Goal: Information Seeking & Learning: Learn about a topic

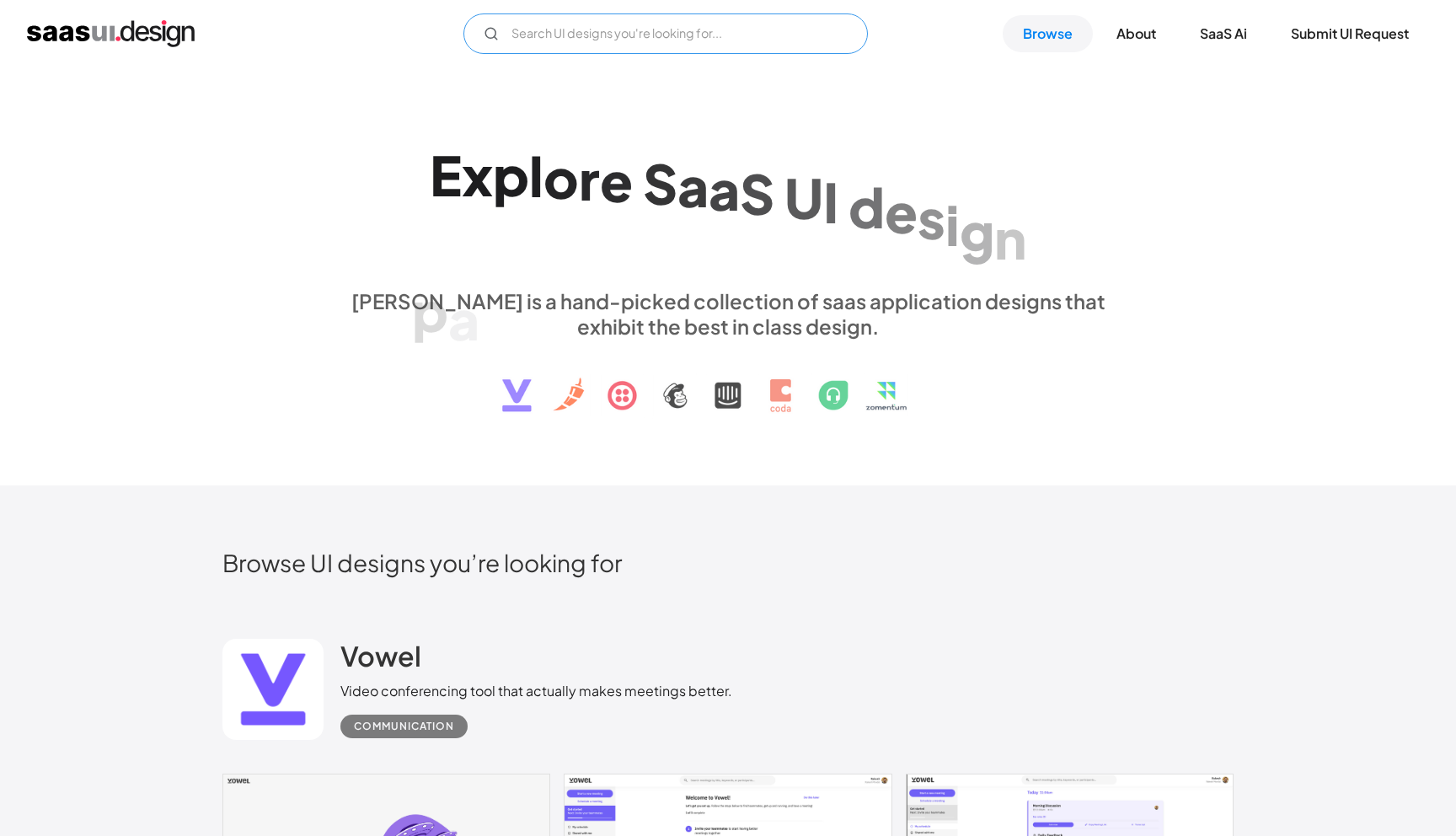
drag, startPoint x: 0, startPoint y: 0, endPoint x: 583, endPoint y: 39, distance: 584.3
click at [583, 39] on input "Email Form" at bounding box center [665, 34] width 405 height 41
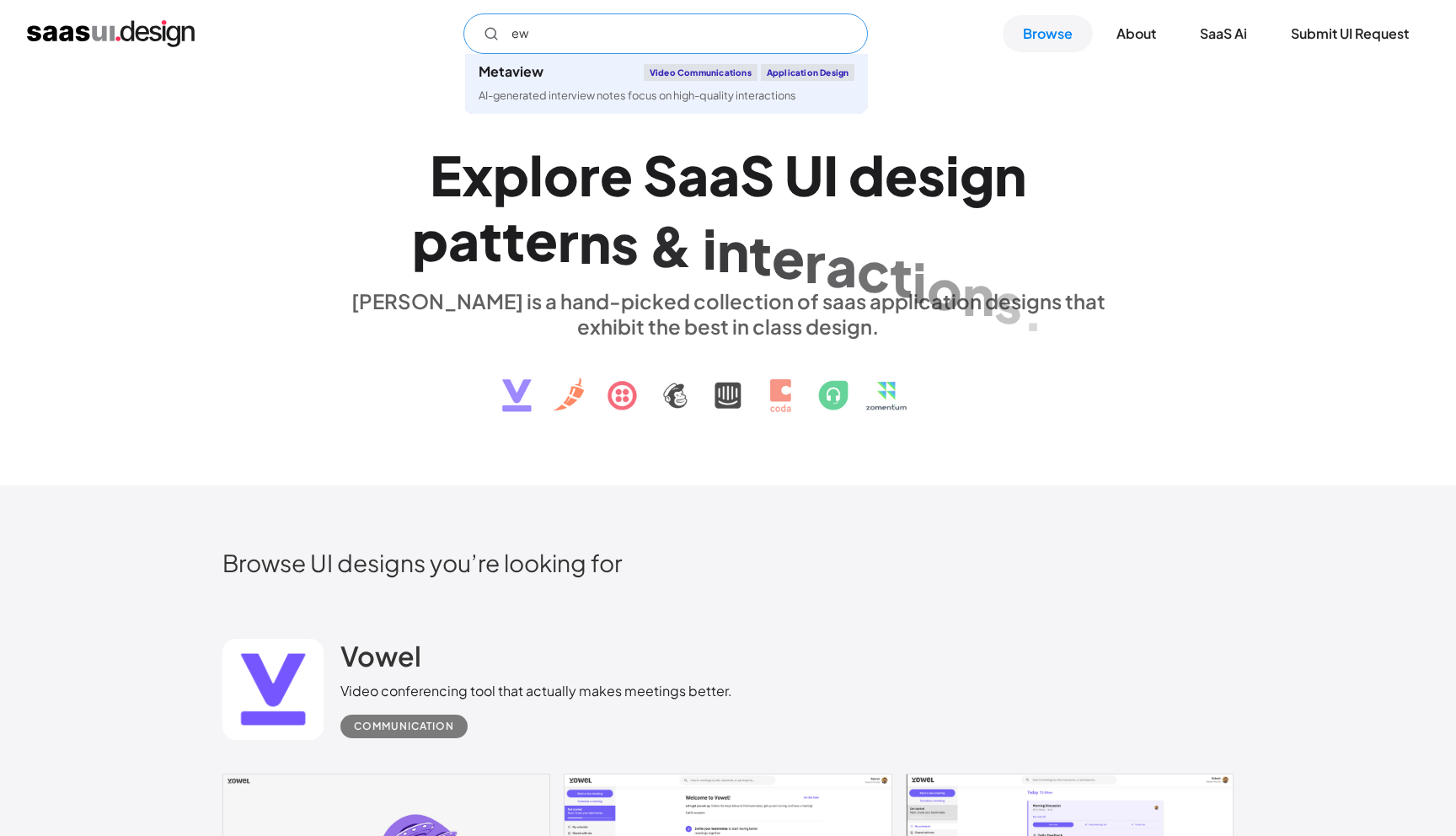
type input "e"
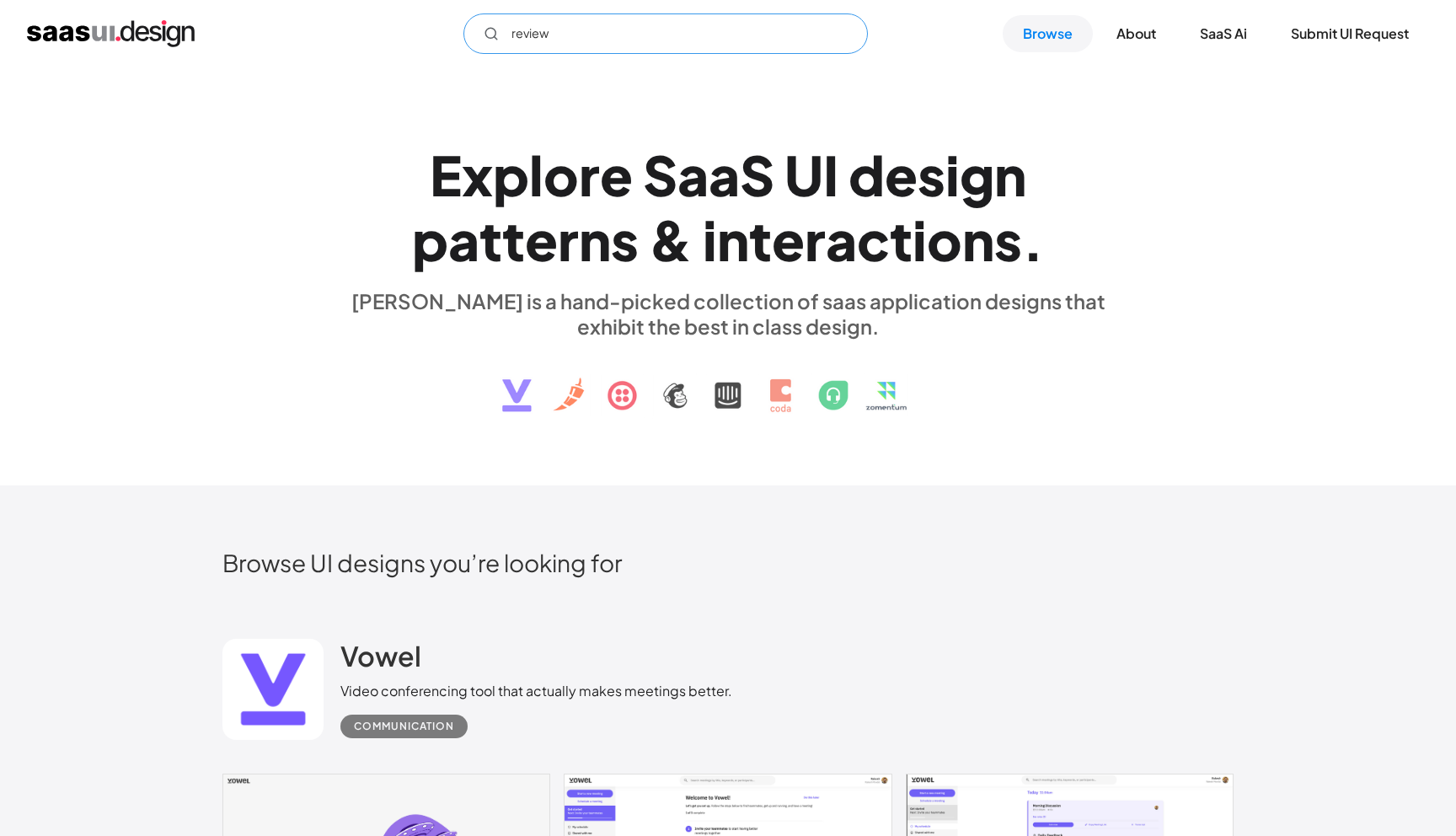
click at [602, 42] on input "review" at bounding box center [665, 34] width 405 height 41
type input "review"
click at [1027, 37] on link "Browse" at bounding box center [1048, 34] width 91 height 37
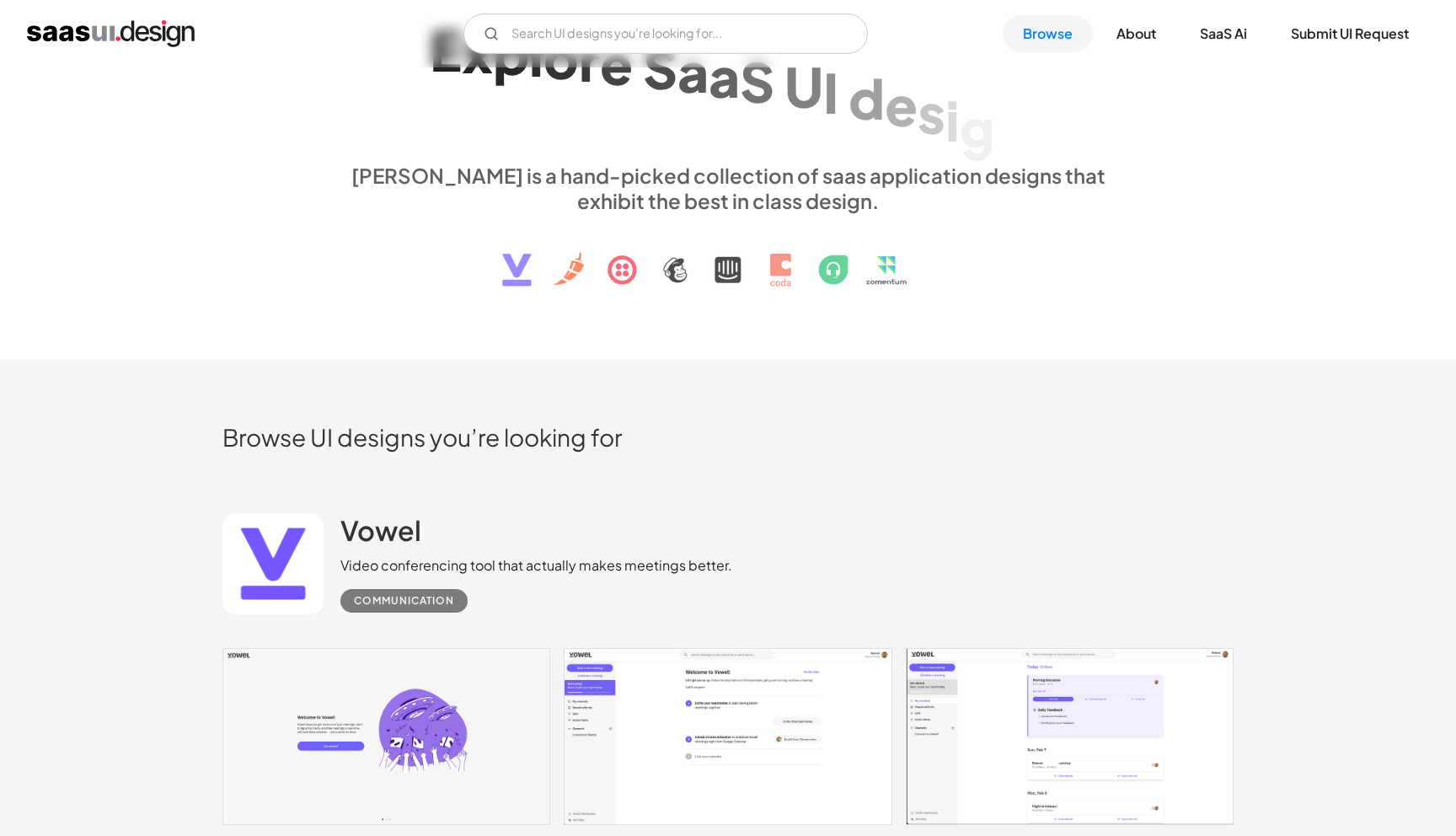
scroll to position [741, 0]
